Goal: Use online tool/utility: Use online tool/utility

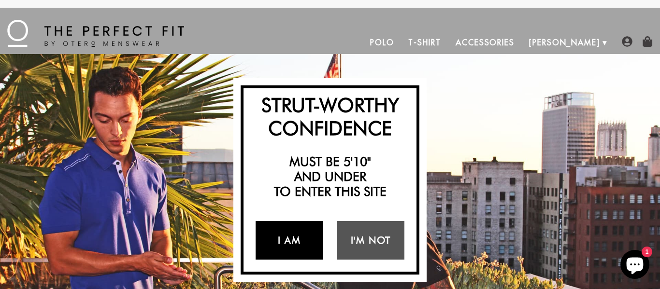
click at [293, 242] on link "I Am" at bounding box center [289, 240] width 67 height 39
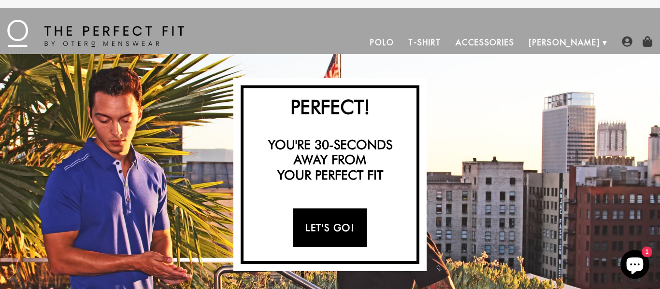
click at [338, 234] on link "Let's Go!" at bounding box center [329, 228] width 73 height 39
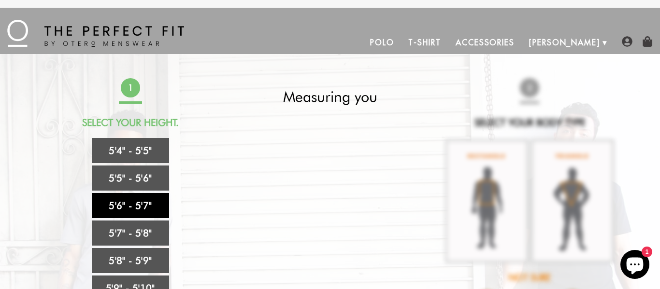
click at [134, 210] on link "5'6" - 5'7"" at bounding box center [130, 205] width 77 height 25
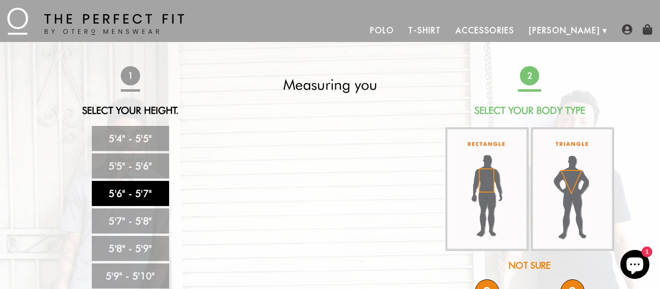
scroll to position [13, 0]
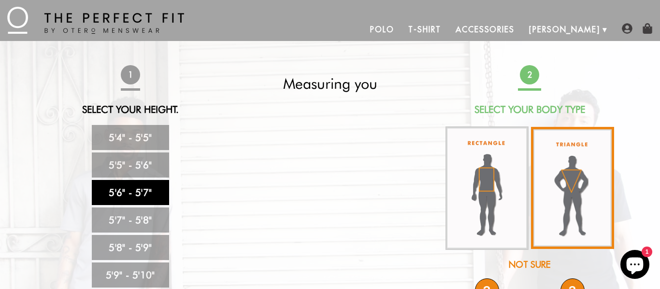
click at [565, 188] on img at bounding box center [572, 188] width 83 height 122
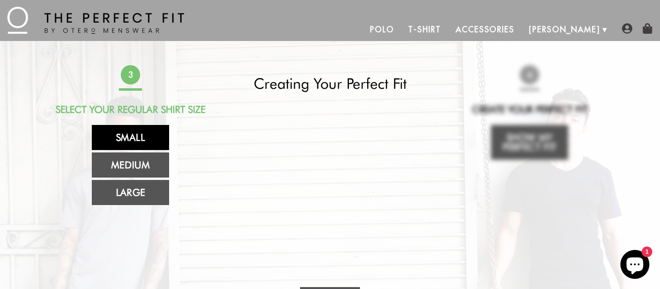
click at [130, 133] on link "Small" at bounding box center [130, 137] width 77 height 25
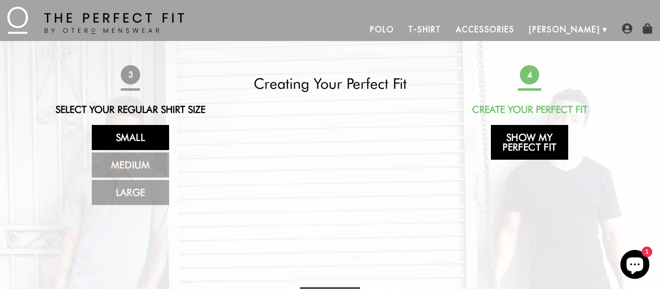
click at [526, 145] on link "Show My Perfect Fit" at bounding box center [529, 142] width 77 height 35
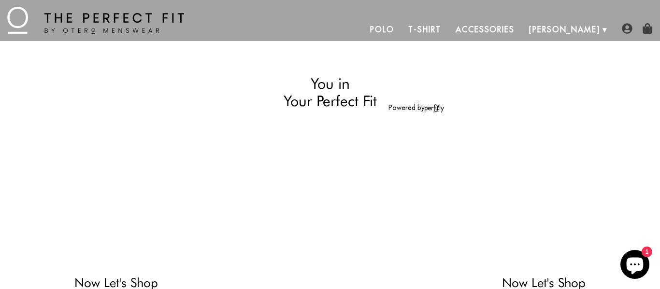
select select "56-57"
select select "triangle"
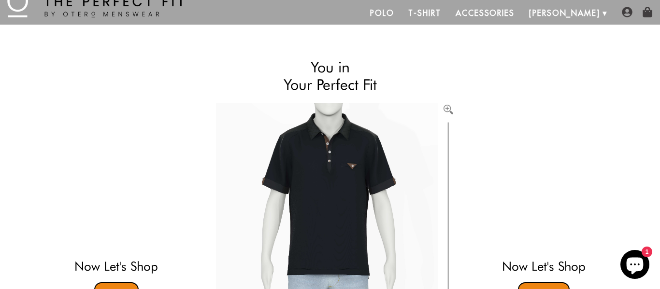
scroll to position [0, 0]
